Goal: Task Accomplishment & Management: Manage account settings

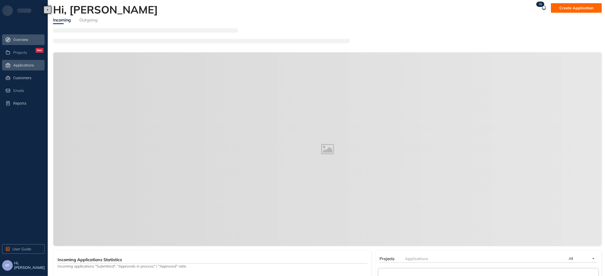
click at [27, 65] on span "Applications" at bounding box center [23, 65] width 21 height 5
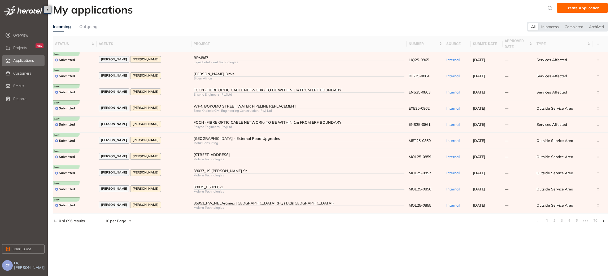
click at [554, 221] on link "2" at bounding box center [553, 221] width 5 height 8
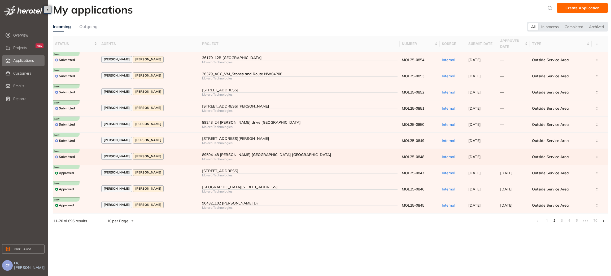
click at [178, 155] on div "[PERSON_NAME] [PERSON_NAME]" at bounding box center [149, 156] width 96 height 7
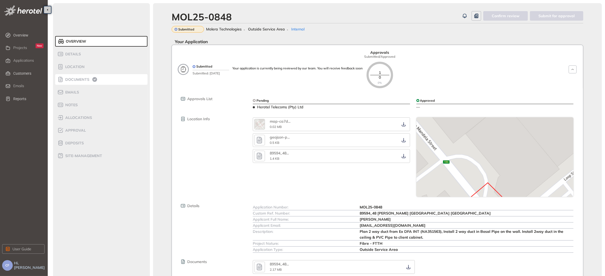
click at [78, 77] on span "Documents" at bounding box center [77, 79] width 26 height 5
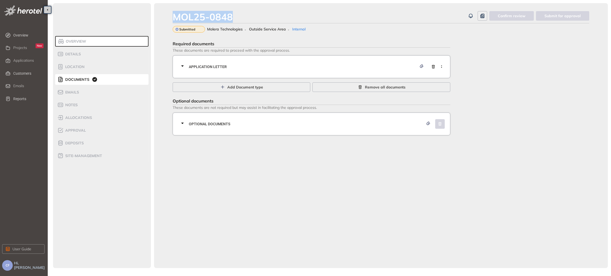
drag, startPoint x: 222, startPoint y: 12, endPoint x: 166, endPoint y: 8, distance: 55.3
click at [166, 8] on div "MOL25-0848 Confirm review Submit for approval Submitted Molera Technologies Out…" at bounding box center [381, 135] width 454 height 265
copy div "MOL25-0848"
click at [24, 62] on span "Applications" at bounding box center [23, 60] width 21 height 5
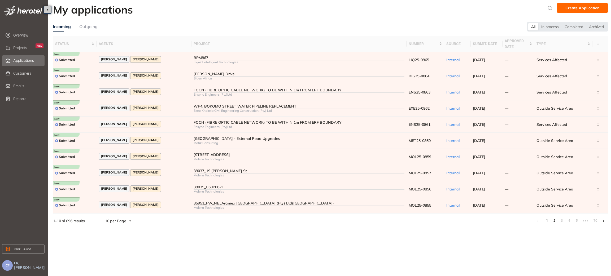
click at [554, 222] on link "2" at bounding box center [553, 221] width 5 height 8
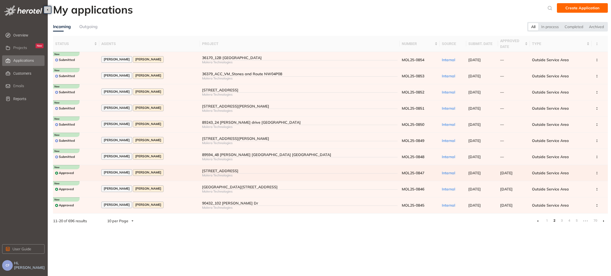
click at [226, 173] on div "[STREET_ADDRESS]" at bounding box center [299, 171] width 195 height 5
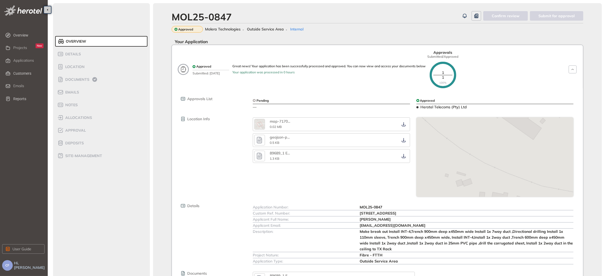
click at [530, 75] on div "Approved Submitted: [DATE] Great news! Your application has been successfully p…" at bounding box center [385, 69] width 393 height 38
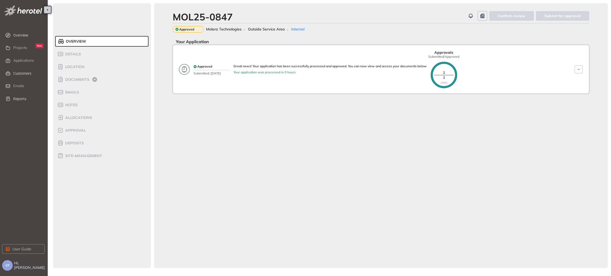
click at [237, 78] on div "Approved Submitted: [DATE] Great news! Your application has been successfully p…" at bounding box center [333, 69] width 287 height 38
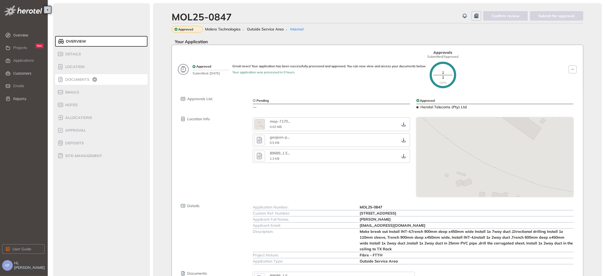
click at [79, 78] on span "Documents" at bounding box center [77, 79] width 26 height 5
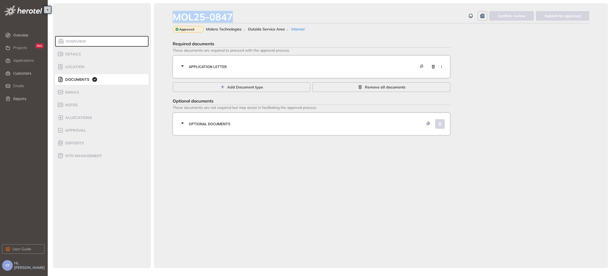
drag, startPoint x: 238, startPoint y: 15, endPoint x: 160, endPoint y: 16, distance: 78.5
click at [160, 16] on div "MOL25-0847 Confirm review Submit for approval Approved Molera Technologies Outs…" at bounding box center [381, 135] width 454 height 265
copy div "MOL25-0847"
click at [71, 41] on span "Overview" at bounding box center [75, 41] width 22 height 5
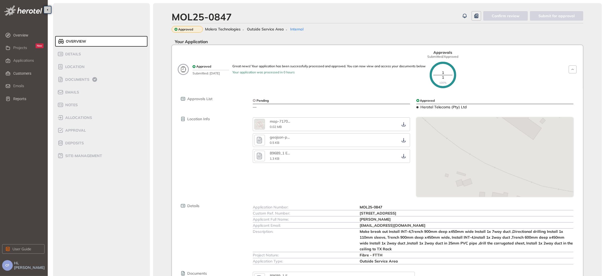
drag, startPoint x: 359, startPoint y: 214, endPoint x: 427, endPoint y: 216, distance: 67.9
click at [427, 216] on div "Custom Ref. Number: [STREET_ADDRESS]" at bounding box center [413, 213] width 320 height 6
copy div "[STREET_ADDRESS]"
drag, startPoint x: 67, startPoint y: 79, endPoint x: 78, endPoint y: 81, distance: 11.3
click at [67, 79] on span "Documents" at bounding box center [77, 79] width 26 height 5
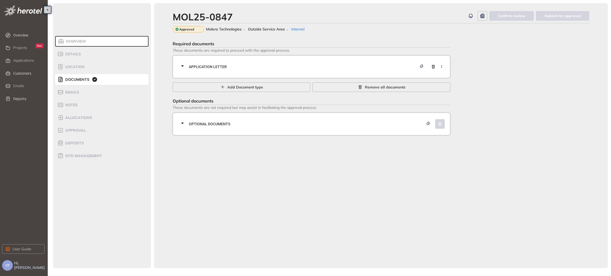
click at [252, 71] on div "Application letter" at bounding box center [313, 67] width 268 height 16
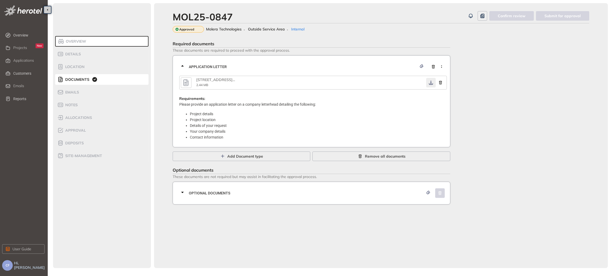
click at [431, 82] on icon "button" at bounding box center [430, 83] width 5 height 4
click at [270, 200] on div "Optional documents" at bounding box center [313, 193] width 268 height 16
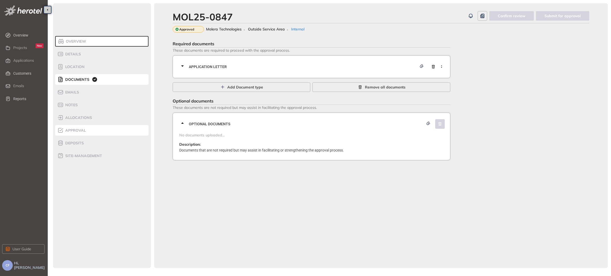
click at [80, 131] on span "Approval" at bounding box center [75, 130] width 22 height 5
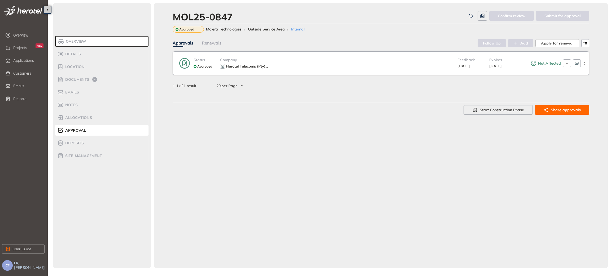
click at [297, 63] on div "Herotel Telecoms (Pty) ..." at bounding box center [338, 66] width 237 height 6
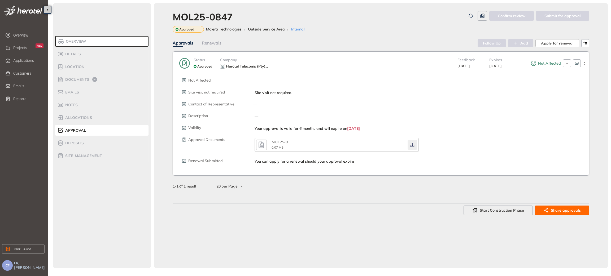
click at [411, 146] on icon "button" at bounding box center [412, 145] width 5 height 4
click at [73, 80] on span "Documents" at bounding box center [77, 79] width 26 height 5
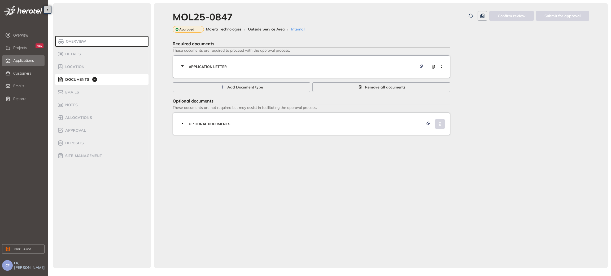
click at [31, 61] on span "Applications" at bounding box center [23, 60] width 21 height 5
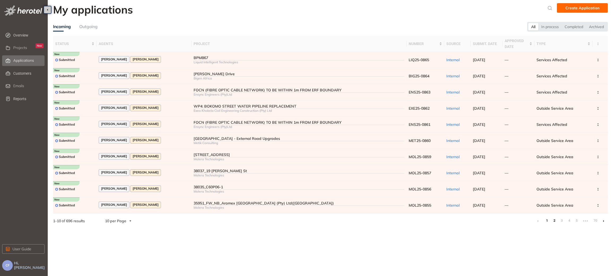
click at [555, 222] on link "2" at bounding box center [553, 221] width 5 height 8
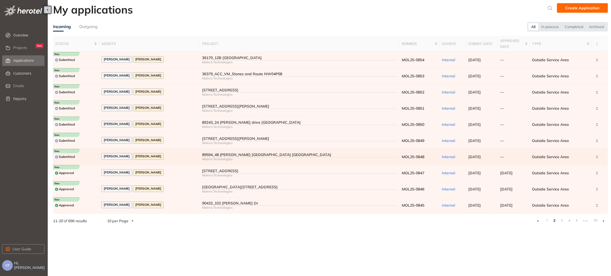
click at [186, 157] on div "[PERSON_NAME] [PERSON_NAME]" at bounding box center [149, 156] width 96 height 7
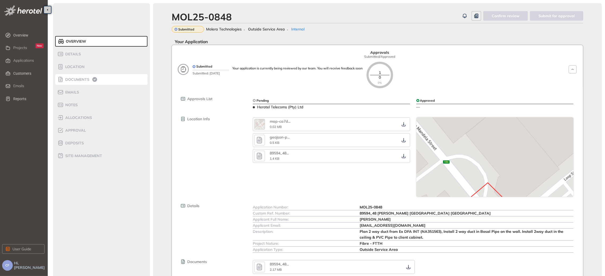
click at [71, 78] on span "Documents" at bounding box center [77, 79] width 26 height 5
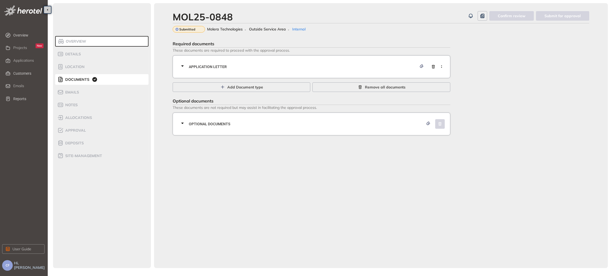
click at [260, 64] on span "Application letter" at bounding box center [303, 67] width 228 height 6
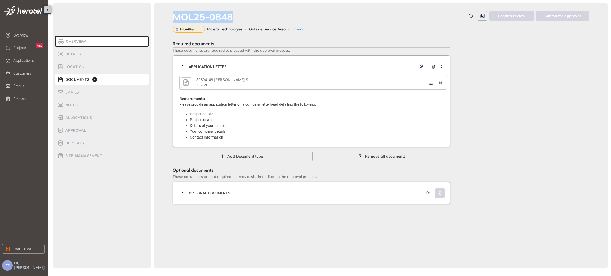
drag, startPoint x: 233, startPoint y: 16, endPoint x: 168, endPoint y: 14, distance: 65.8
click at [168, 14] on div "MOL25-0848 Confirm review Submit for approval Submitted Molera Technologies Out…" at bounding box center [381, 135] width 454 height 265
copy div "MOL25-0848"
click at [430, 81] on icon "button" at bounding box center [430, 83] width 5 height 4
click at [340, 188] on div "Optional documents" at bounding box center [313, 193] width 268 height 16
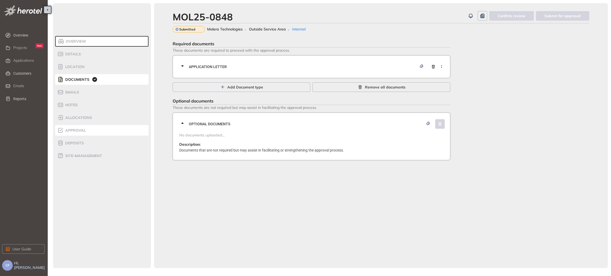
click at [73, 129] on span "Approval" at bounding box center [75, 130] width 22 height 5
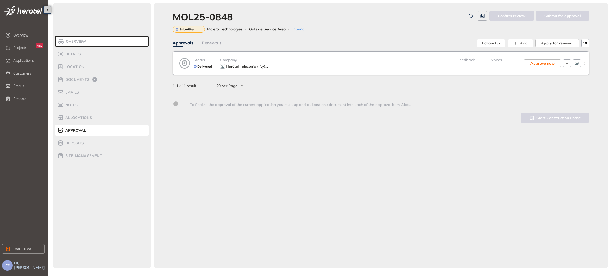
click at [315, 66] on div "Herotel Telecoms (Pty) ..." at bounding box center [338, 66] width 237 height 6
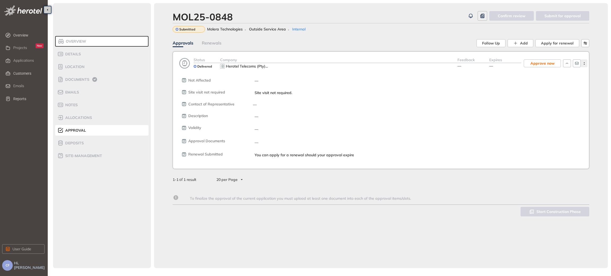
click at [582, 64] on icon "button" at bounding box center [583, 63] width 5 height 2
click at [561, 86] on span "View approval form" at bounding box center [564, 85] width 36 height 5
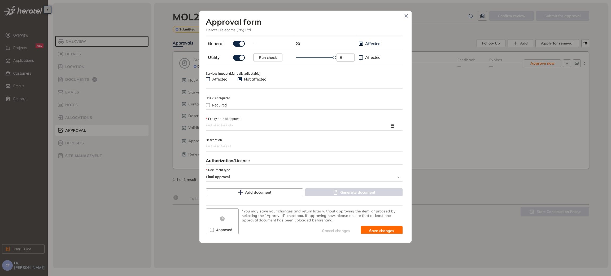
scroll to position [186, 0]
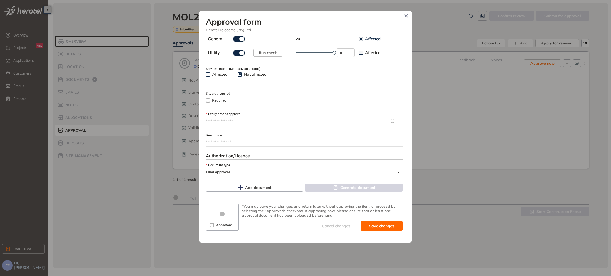
click at [221, 120] on input "Expiry date of approval" at bounding box center [298, 121] width 184 height 6
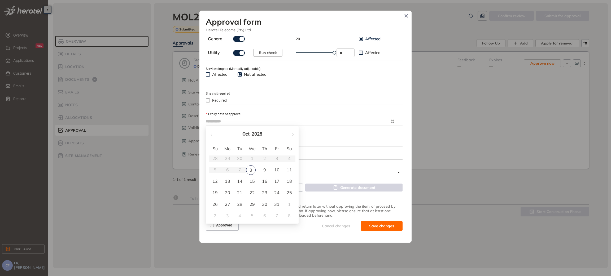
type input "**********"
click at [292, 132] on button "button" at bounding box center [292, 134] width 6 height 11
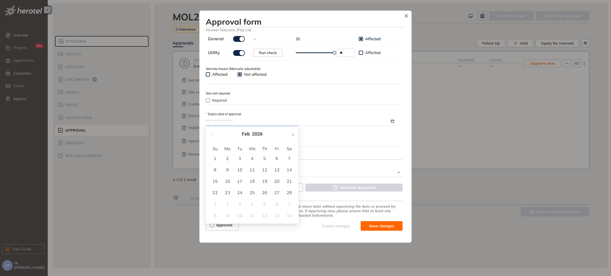
click at [292, 132] on button "button" at bounding box center [292, 134] width 6 height 11
type input "**********"
click at [252, 169] on div "8" at bounding box center [252, 170] width 6 height 6
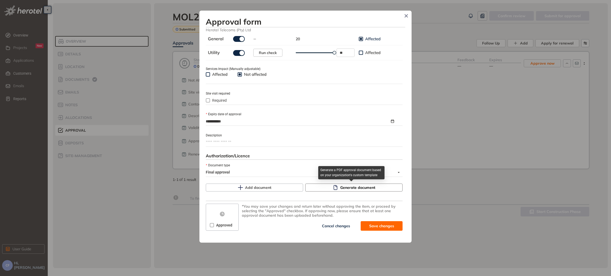
click at [336, 188] on button "Generate document" at bounding box center [353, 188] width 97 height 8
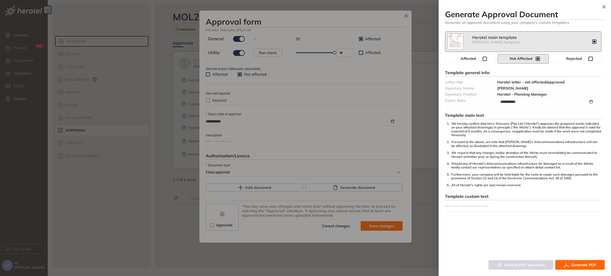
click at [568, 262] on icon "button" at bounding box center [566, 265] width 5 height 6
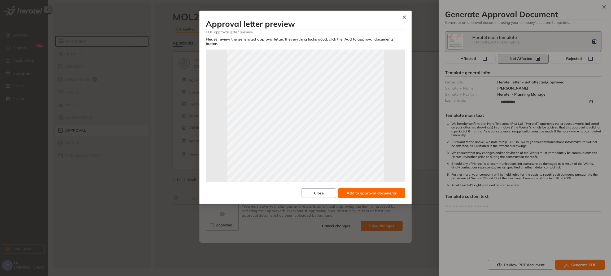
scroll to position [117, 0]
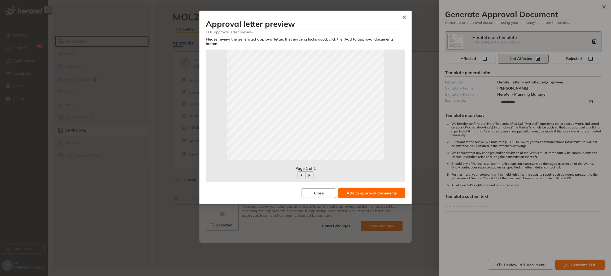
click at [376, 190] on span "Add to approval documents" at bounding box center [371, 193] width 50 height 6
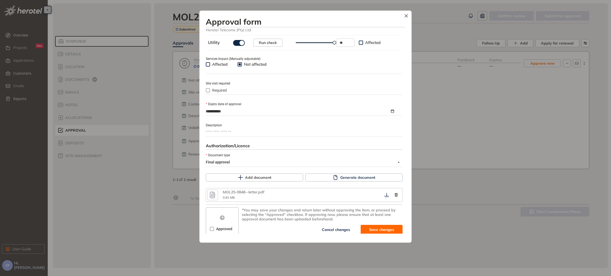
scroll to position [200, 0]
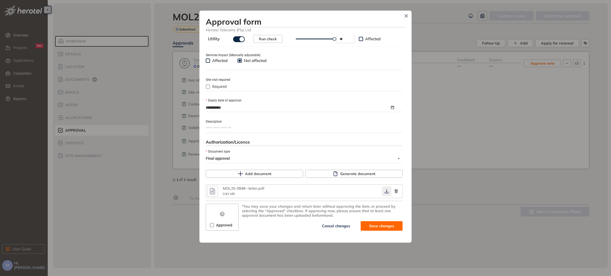
click at [384, 192] on icon "button" at bounding box center [386, 192] width 4 height 4
click at [365, 226] on span "Save and approve" at bounding box center [377, 226] width 33 height 6
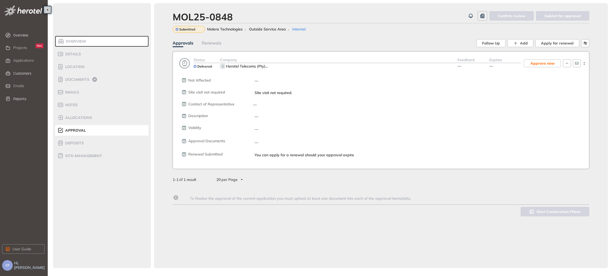
click at [71, 42] on span "Overview" at bounding box center [75, 41] width 22 height 5
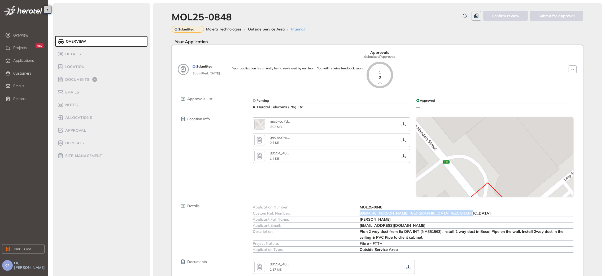
drag, startPoint x: 360, startPoint y: 214, endPoint x: 468, endPoint y: 213, distance: 108.7
click at [468, 213] on div "Custom Ref. Number: 89594_48 [PERSON_NAME] [GEOGRAPHIC_DATA] [GEOGRAPHIC_DATA]" at bounding box center [413, 213] width 320 height 6
copy div "89594_48 [PERSON_NAME] [GEOGRAPHIC_DATA] [GEOGRAPHIC_DATA]"
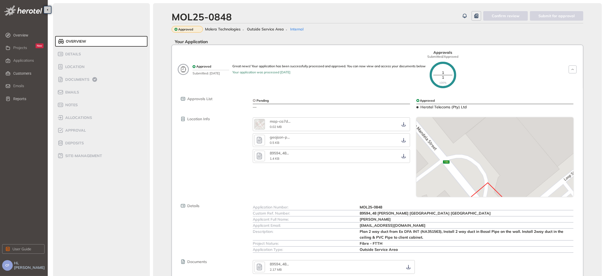
click at [298, 172] on div "map-ca7d ... 0.02 MB geojson-p ... 0.5 KB 89594_48 ... 1.4 KB" at bounding box center [330, 157] width 163 height 80
click at [24, 59] on span "Applications" at bounding box center [23, 60] width 21 height 5
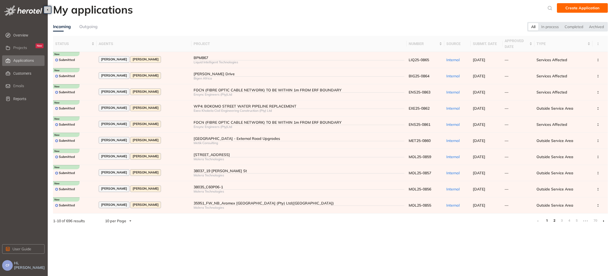
click at [553, 222] on link "2" at bounding box center [553, 221] width 5 height 8
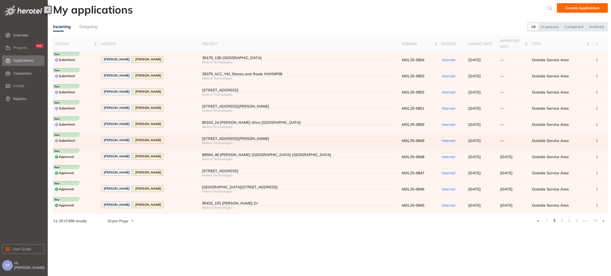
click at [214, 138] on div "[STREET_ADDRESS][PERSON_NAME]" at bounding box center [299, 139] width 195 height 5
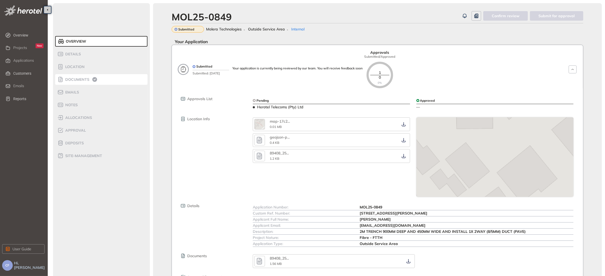
click at [85, 79] on span "Documents" at bounding box center [77, 79] width 26 height 5
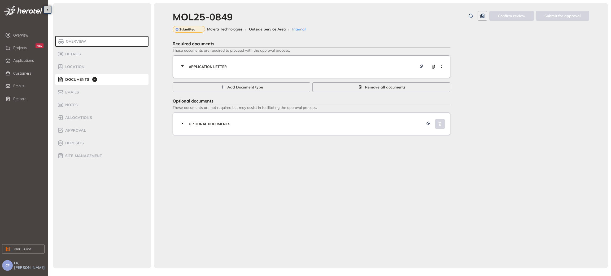
click at [309, 58] on div "Application letter" at bounding box center [312, 66] width 278 height 23
click at [314, 64] on span "Application letter" at bounding box center [303, 67] width 228 height 6
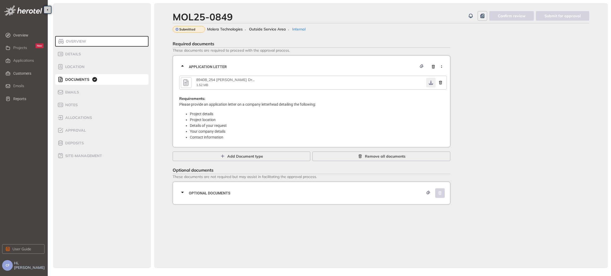
click at [431, 83] on icon "button" at bounding box center [431, 83] width 4 height 4
click at [380, 190] on div "Optional documents" at bounding box center [313, 193] width 268 height 16
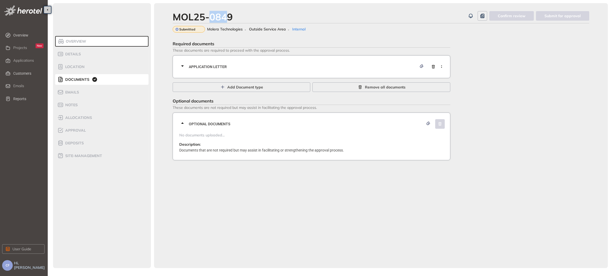
drag, startPoint x: 226, startPoint y: 15, endPoint x: 214, endPoint y: 16, distance: 11.9
click at [208, 16] on div "MOL25-0849" at bounding box center [203, 16] width 60 height 11
drag, startPoint x: 234, startPoint y: 16, endPoint x: 166, endPoint y: 9, distance: 67.9
click at [166, 9] on div "MOL25-0849 Confirm review Submit for approval Submitted Molera Technologies Out…" at bounding box center [381, 135] width 454 height 265
copy div "MOL25-0849"
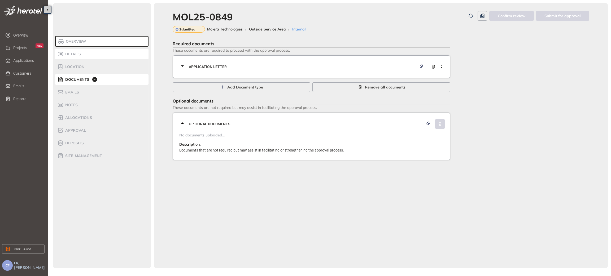
click at [88, 54] on div "Details" at bounding box center [79, 54] width 45 height 6
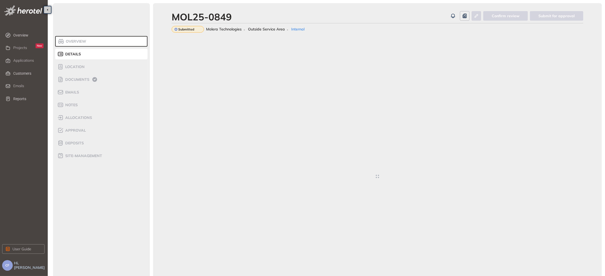
click at [107, 43] on li "Overview" at bounding box center [101, 41] width 92 height 11
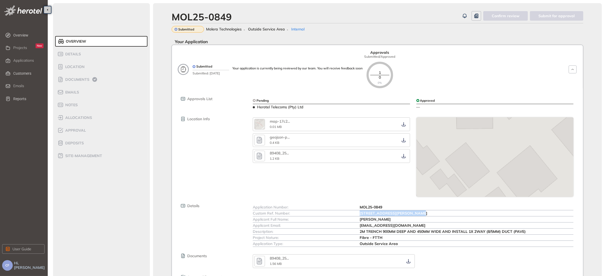
drag, startPoint x: 357, startPoint y: 212, endPoint x: 421, endPoint y: 215, distance: 64.5
click at [421, 215] on div "Custom Ref. Number: [STREET_ADDRESS][PERSON_NAME]" at bounding box center [413, 213] width 320 height 6
copy div "[STREET_ADDRESS][PERSON_NAME]"
click at [71, 129] on span "Approval" at bounding box center [75, 130] width 22 height 5
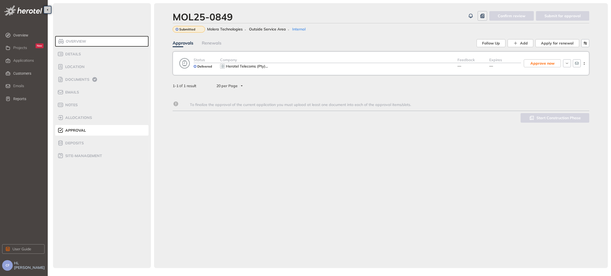
click at [469, 67] on div "Feedback —" at bounding box center [473, 63] width 32 height 13
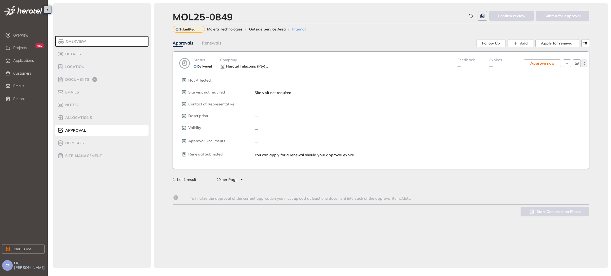
click at [583, 64] on icon "button" at bounding box center [583, 63] width 5 height 2
click at [571, 85] on span "View approval form" at bounding box center [564, 85] width 36 height 5
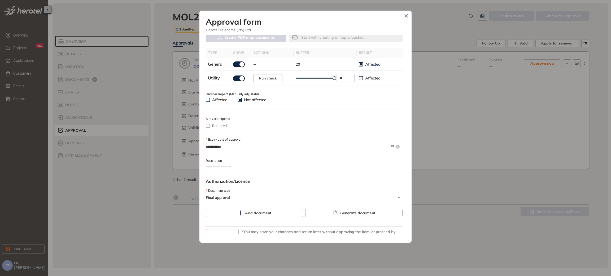
scroll to position [186, 0]
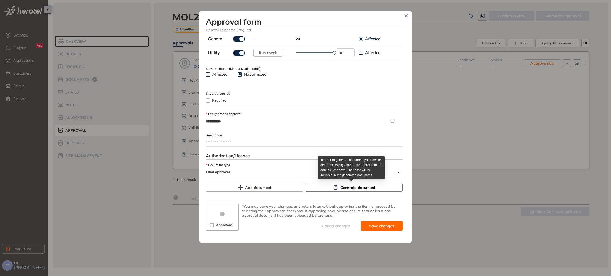
click at [340, 186] on span "Generate document" at bounding box center [357, 188] width 35 height 6
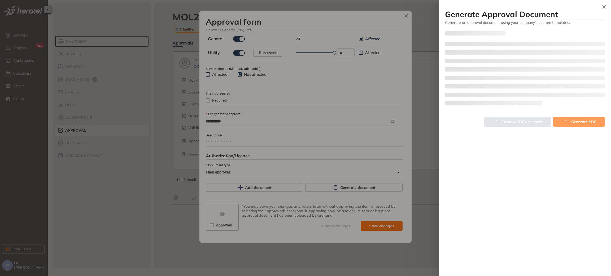
type textarea "**********"
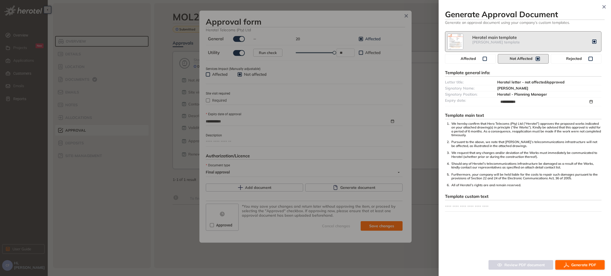
click at [572, 264] on span "Generate PDF" at bounding box center [583, 265] width 25 height 6
